Goal: Register for event/course

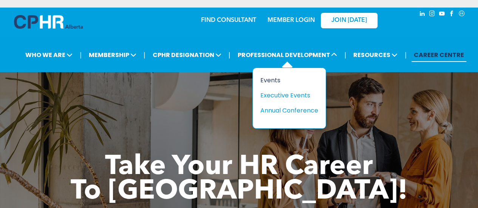
click at [282, 81] on div "Events" at bounding box center [287, 80] width 52 height 9
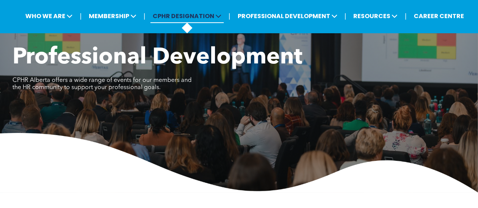
scroll to position [34, 0]
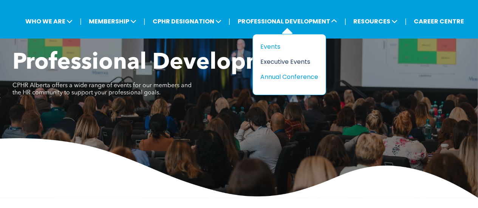
click at [299, 60] on div "Executive Events" at bounding box center [287, 61] width 52 height 9
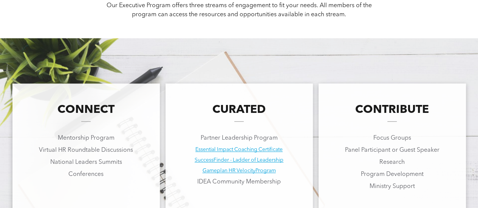
scroll to position [519, 0]
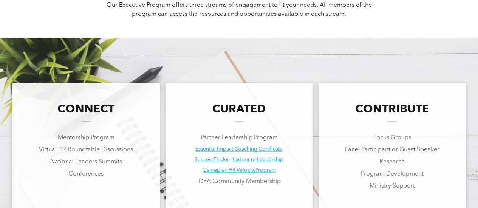
click at [289, 135] on p "Partner Leadership Program" at bounding box center [240, 138] width 144 height 12
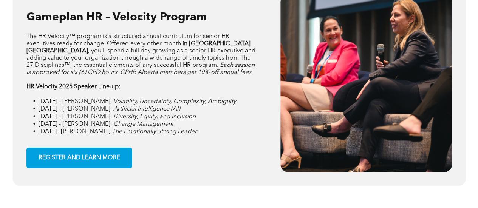
scroll to position [1056, 0]
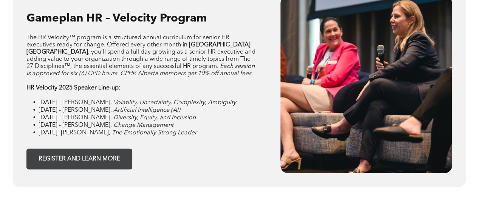
click at [104, 163] on span "REGISTER AND LEARN MORE" at bounding box center [79, 159] width 87 height 15
